Goal: Check status: Check status

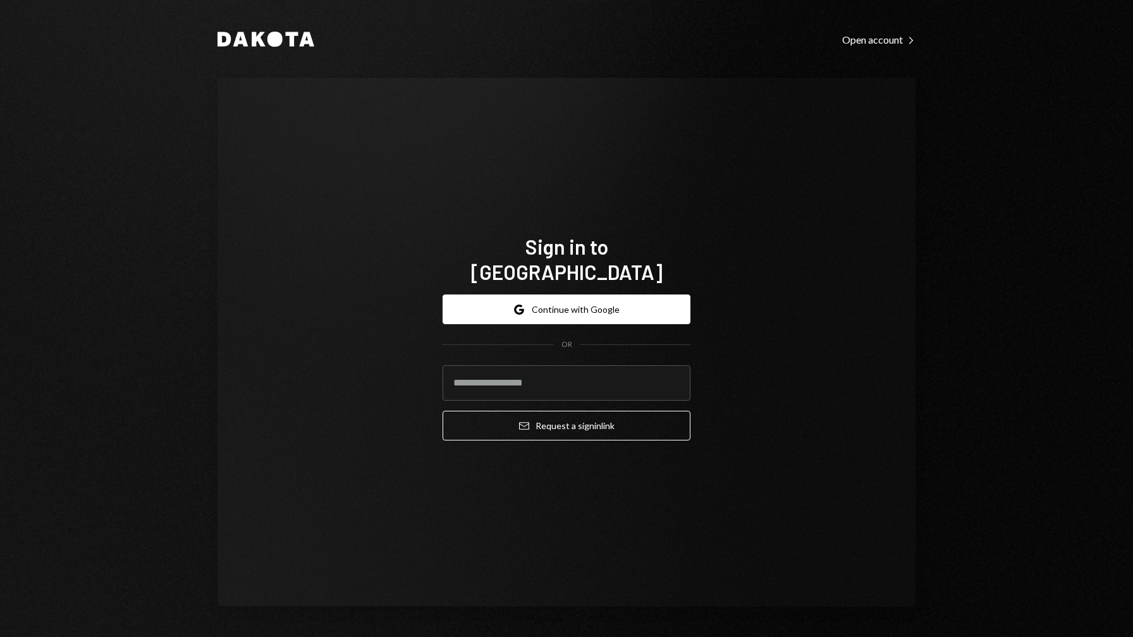
click at [600, 300] on button "Google Continue with Google" at bounding box center [567, 310] width 248 height 30
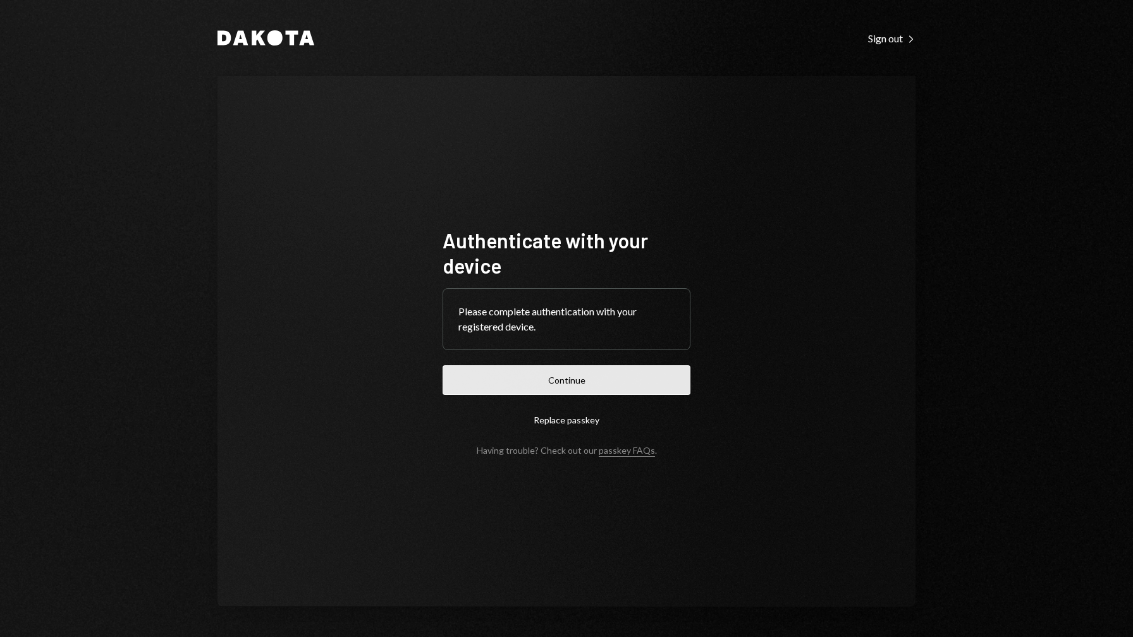
click at [623, 373] on button "Continue" at bounding box center [567, 381] width 248 height 30
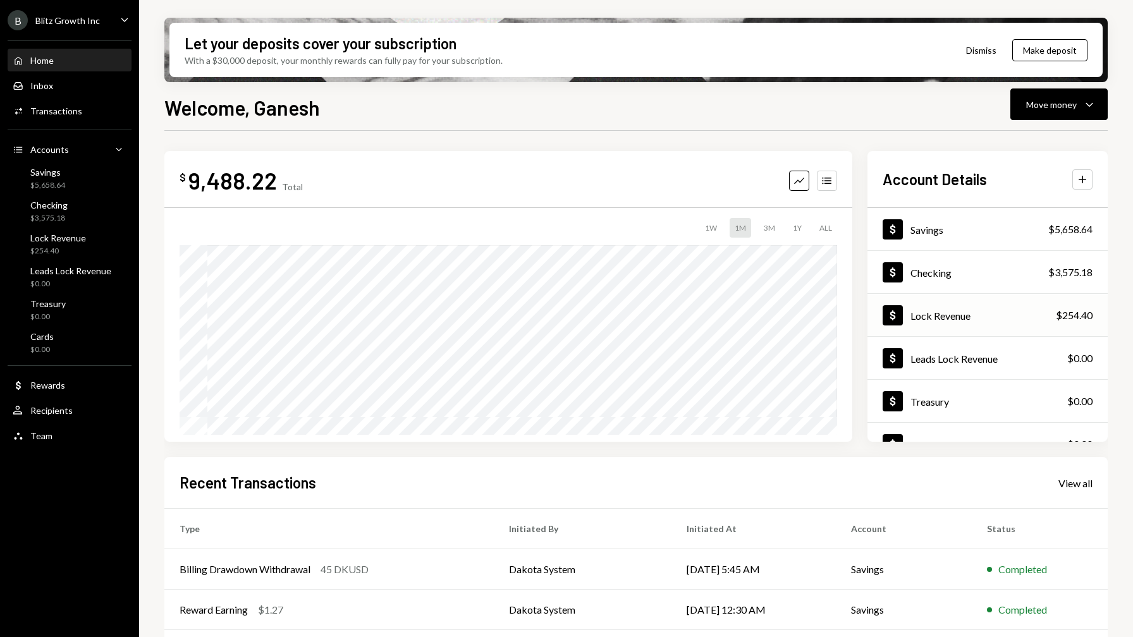
click at [973, 315] on div "Dollar Lock Revenue $254.40" at bounding box center [988, 315] width 240 height 41
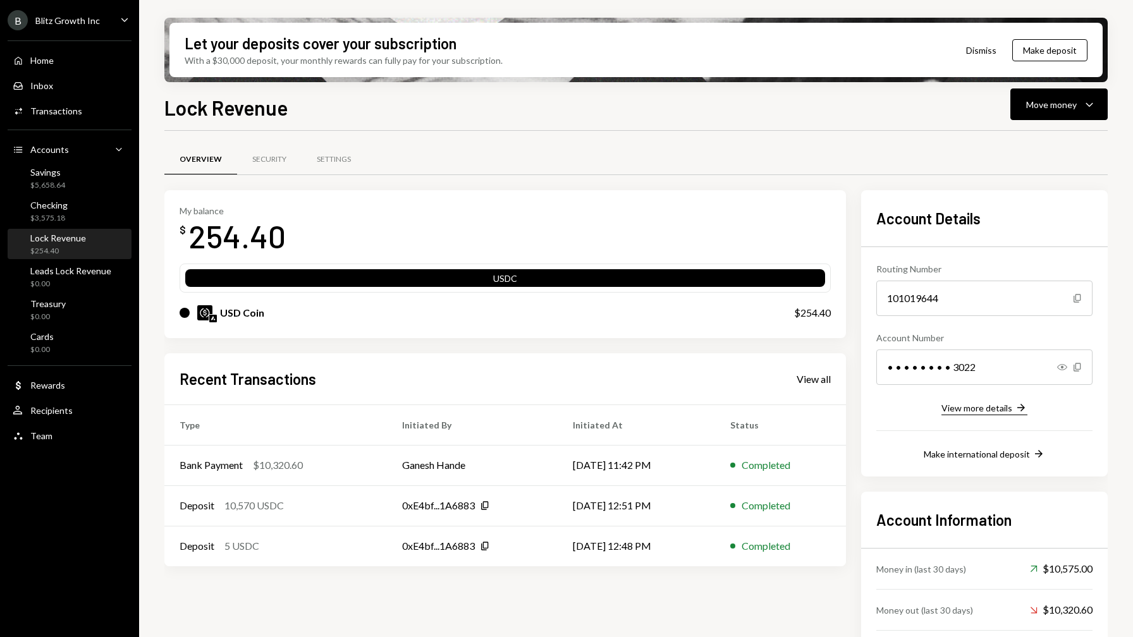
click at [987, 411] on div "View more details" at bounding box center [977, 408] width 71 height 11
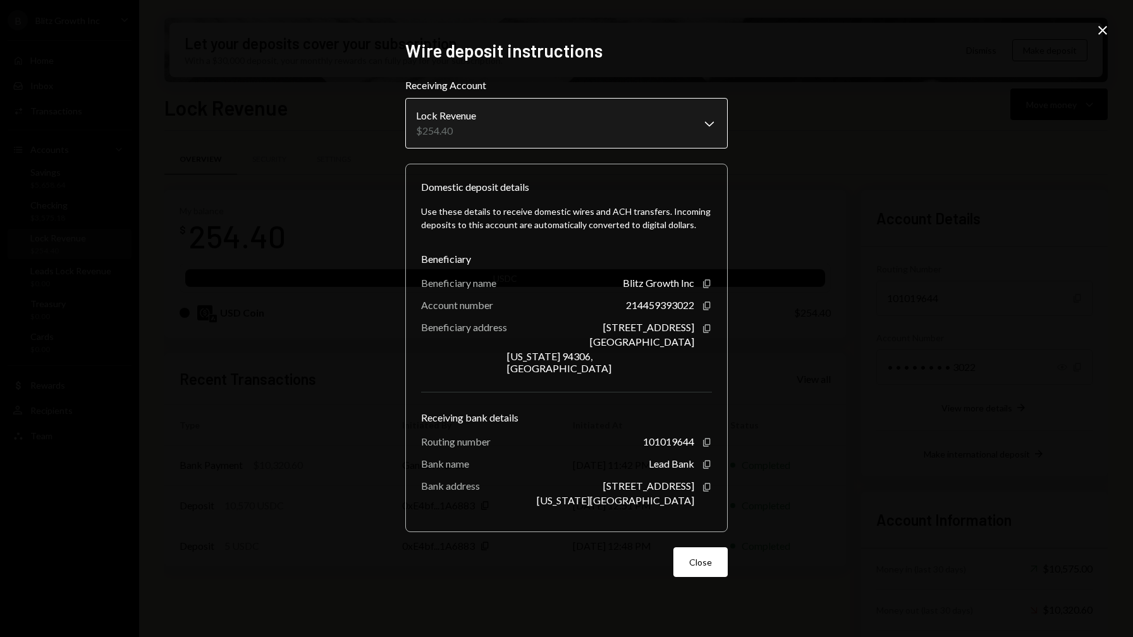
click at [711, 124] on body "B Blitz Growth Inc Caret Down Home Home Inbox Inbox Activities Transactions Acc…" at bounding box center [566, 318] width 1133 height 637
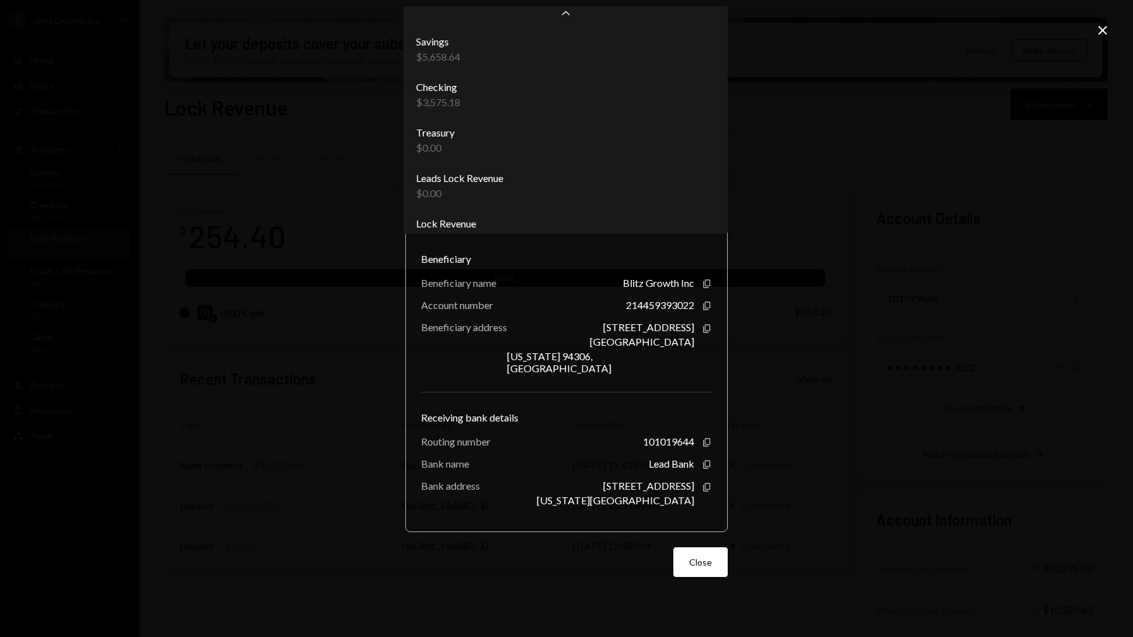
scroll to position [25, 0]
click at [778, 176] on div "**********" at bounding box center [566, 318] width 1133 height 637
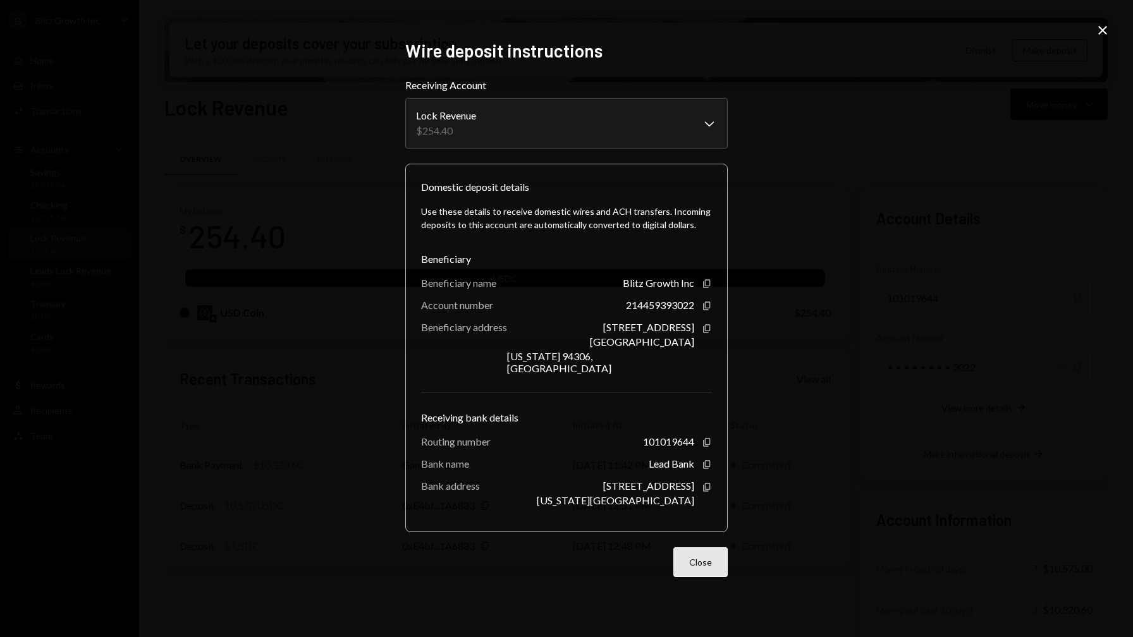
click at [693, 555] on button "Close" at bounding box center [700, 563] width 54 height 30
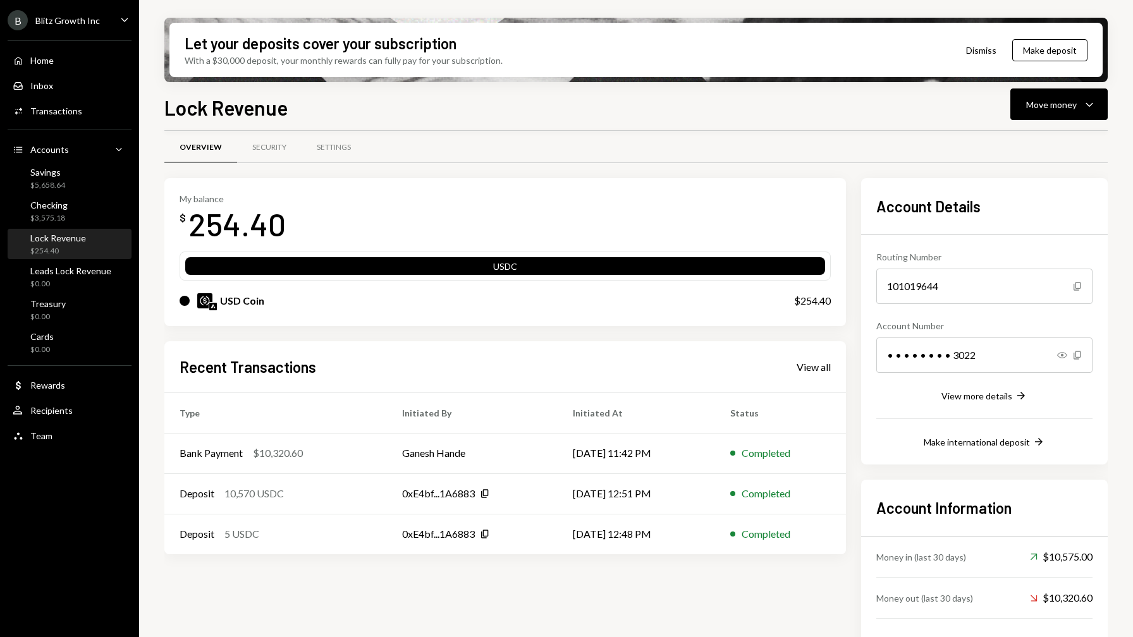
scroll to position [50, 0]
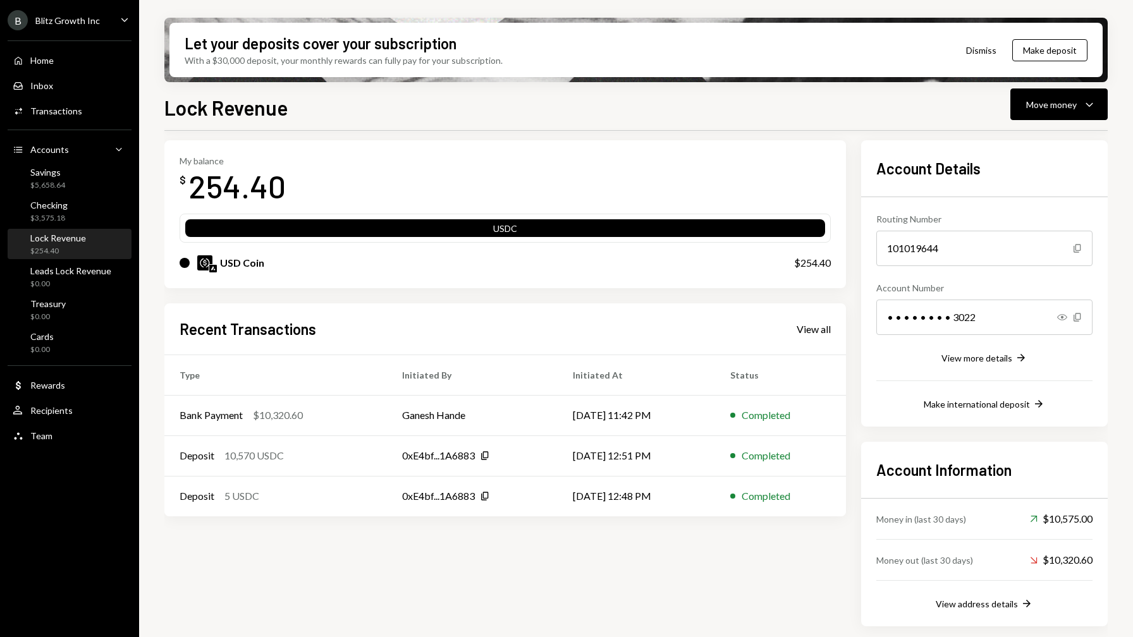
click at [986, 522] on div "Money in (last 30 days) Up Right Arrow $10,575.00" at bounding box center [984, 519] width 216 height 40
click at [987, 606] on div "View address details" at bounding box center [977, 604] width 82 height 11
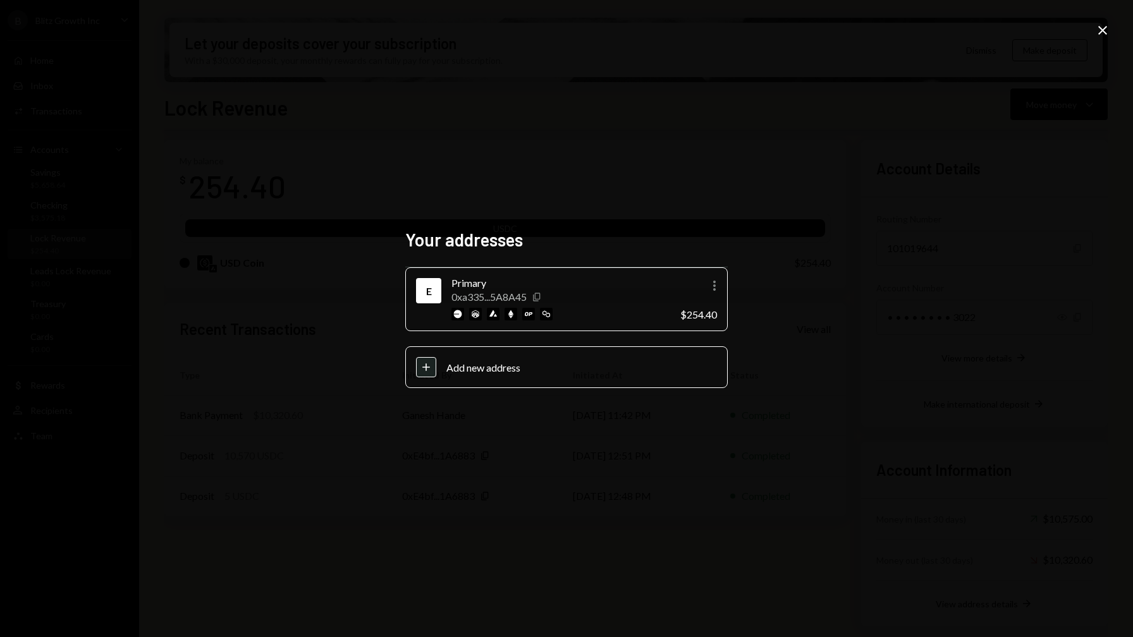
click at [540, 298] on icon "Copy" at bounding box center [537, 297] width 10 height 10
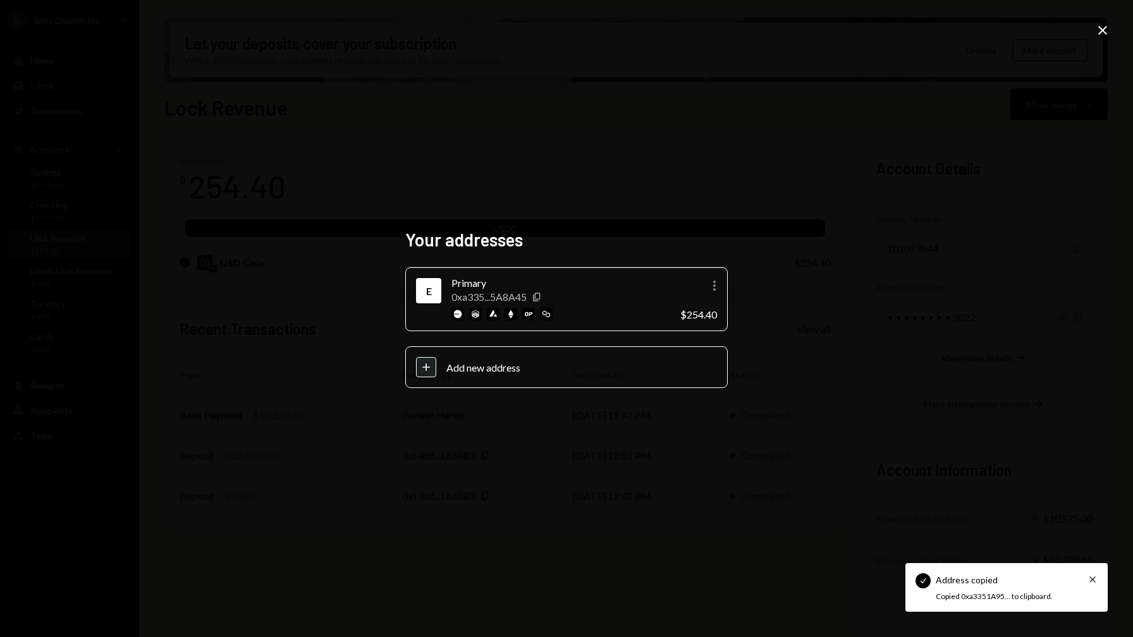
click at [808, 293] on div "Your addresses E Primary 0xa335...5A8A45 Copy More $254.40 Plus Add new address…" at bounding box center [566, 318] width 1133 height 637
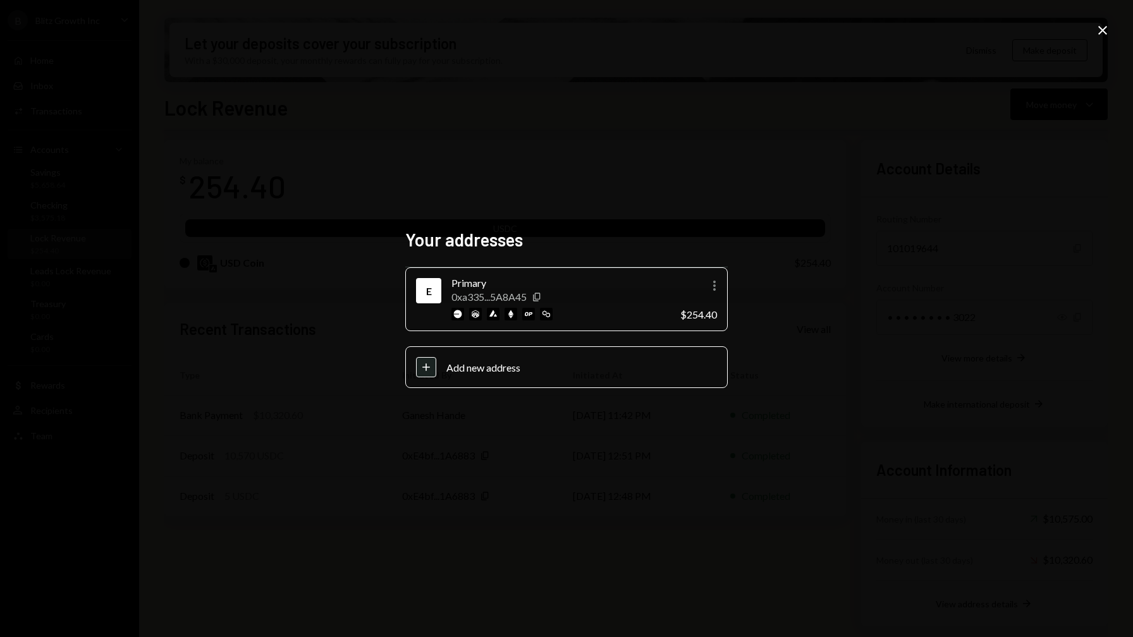
click at [1105, 27] on icon "Close" at bounding box center [1102, 30] width 15 height 15
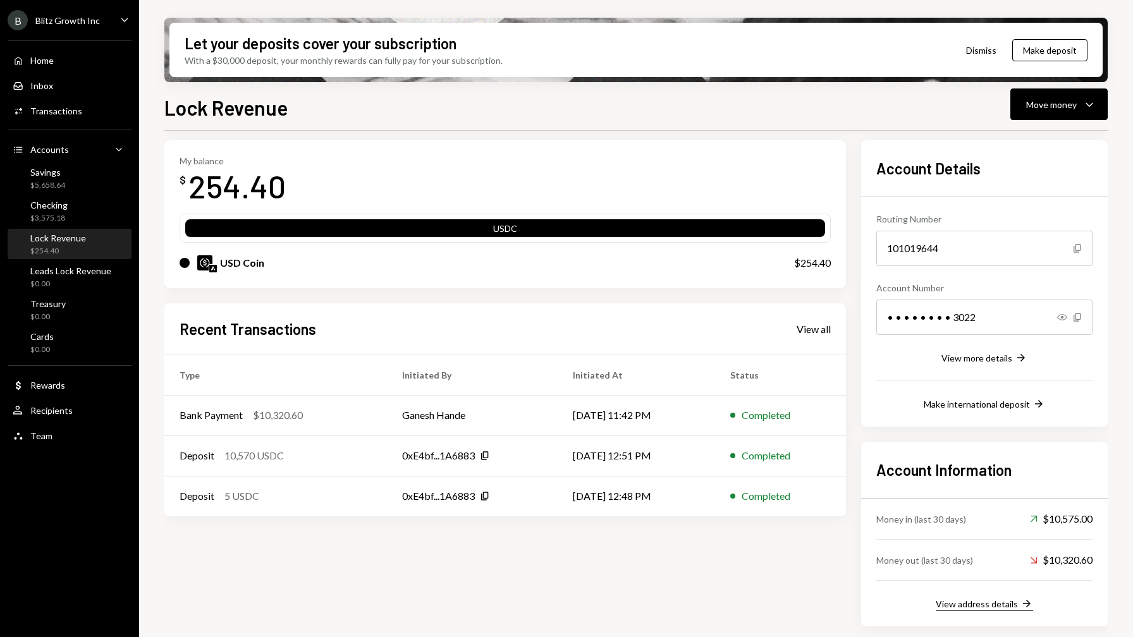
click at [969, 606] on div "View address details" at bounding box center [977, 604] width 82 height 11
